Goal: Complete application form

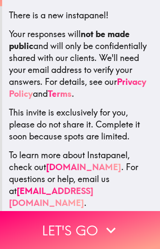
scroll to position [155, 0]
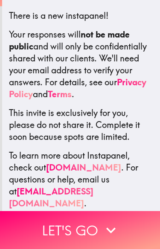
click at [110, 229] on icon "button" at bounding box center [110, 230] width 19 height 19
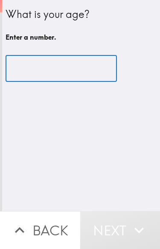
click at [64, 69] on input "number" at bounding box center [61, 68] width 111 height 26
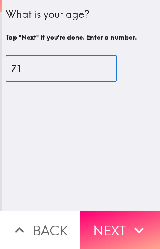
type input "71"
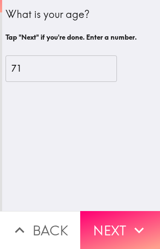
click at [121, 226] on button "Next" at bounding box center [120, 230] width 80 height 38
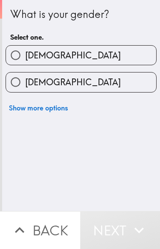
click at [58, 55] on label "[DEMOGRAPHIC_DATA]" at bounding box center [81, 55] width 150 height 19
click at [25, 55] on input "[DEMOGRAPHIC_DATA]" at bounding box center [15, 55] width 19 height 19
radio input "true"
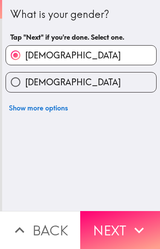
click at [120, 227] on button "Next" at bounding box center [120, 230] width 80 height 38
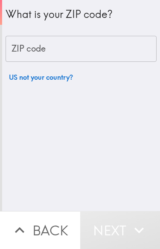
click at [68, 46] on input "ZIP code" at bounding box center [81, 49] width 151 height 26
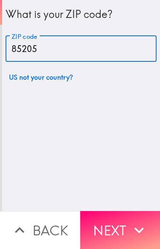
type input "85205"
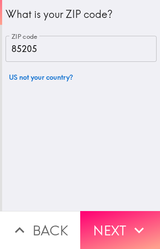
click at [123, 225] on button "Next" at bounding box center [120, 230] width 80 height 38
